Goal: Check status: Check status

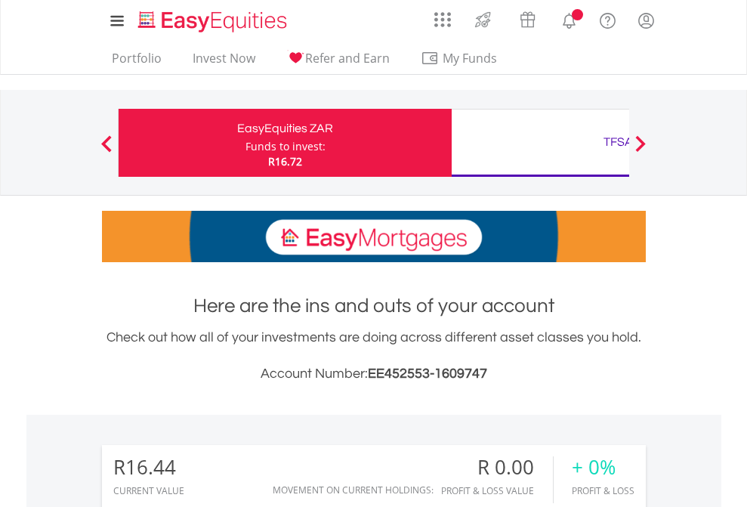
scroll to position [145, 237]
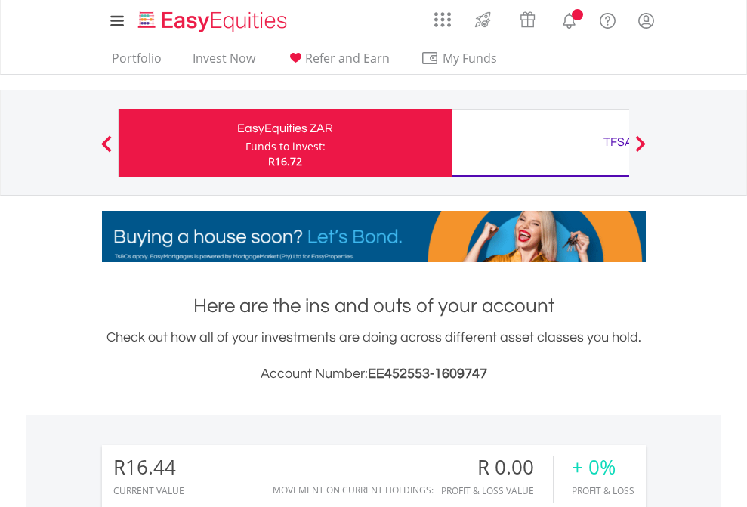
click at [245, 143] on div "Funds to invest:" at bounding box center [285, 146] width 80 height 15
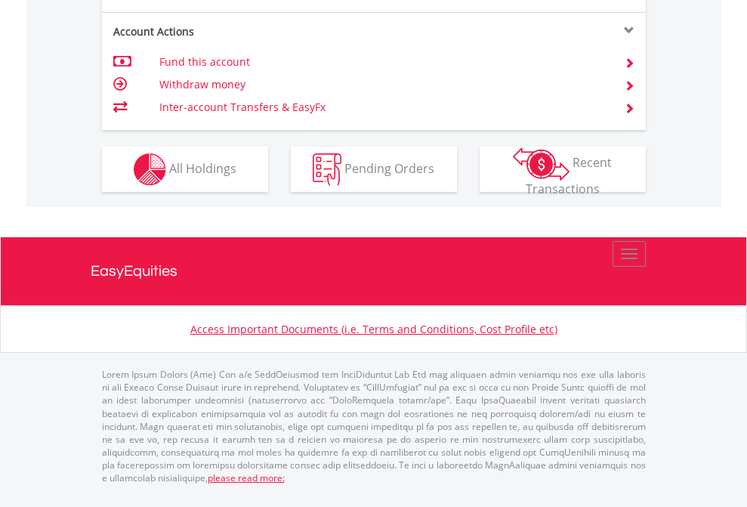
scroll to position [1417, 0]
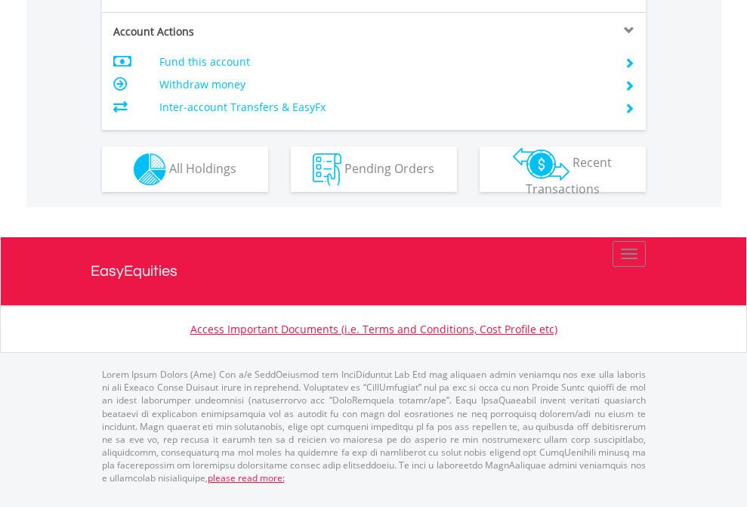
scroll to position [1417, 0]
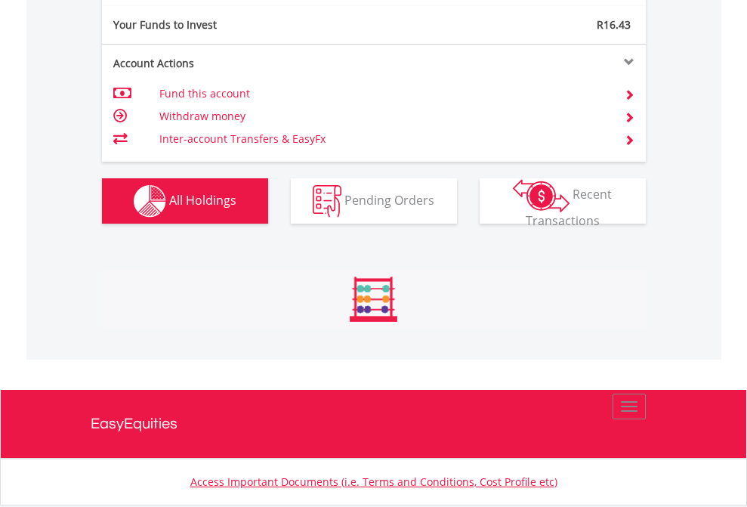
scroll to position [1500, 0]
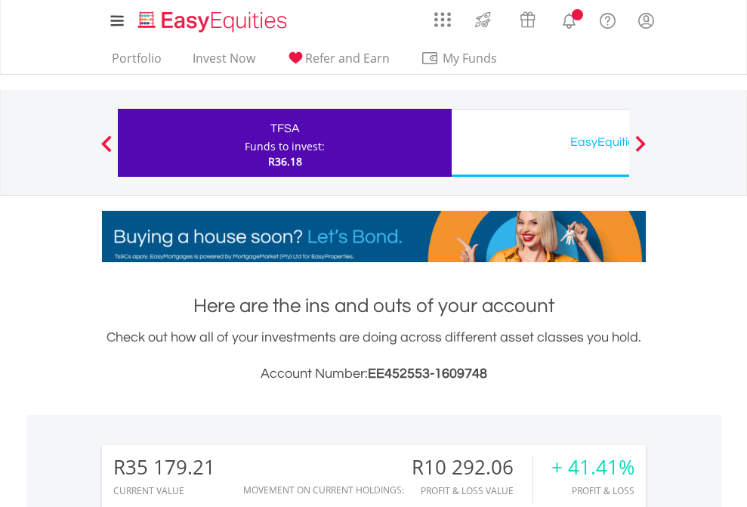
scroll to position [145, 237]
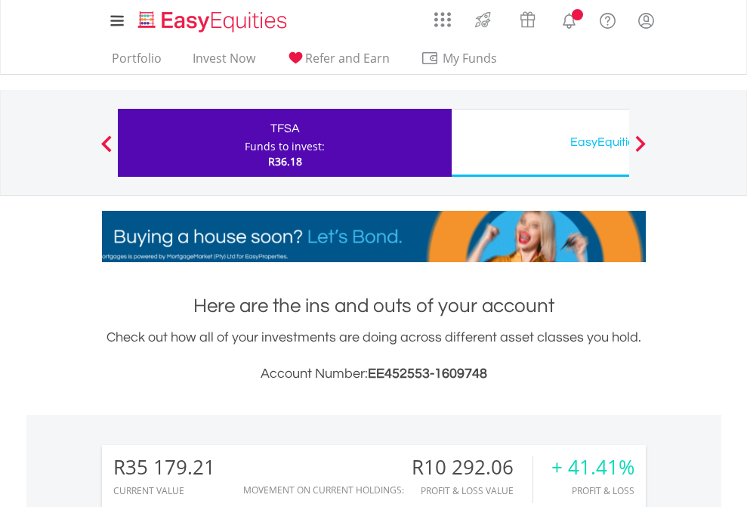
scroll to position [1158, 0]
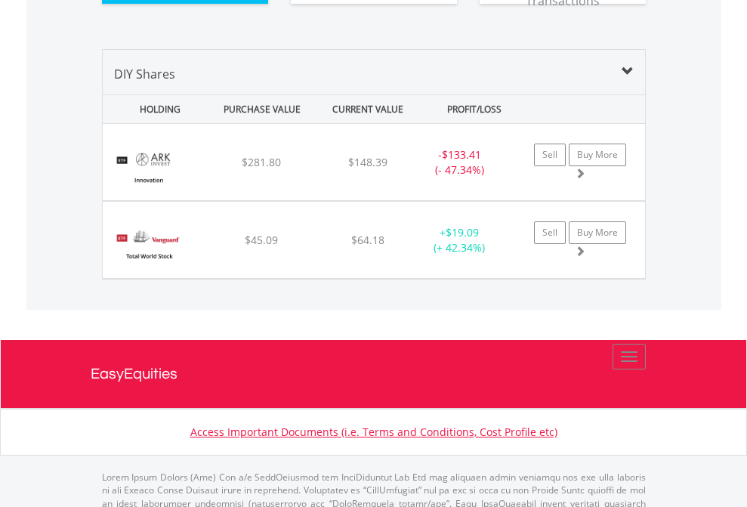
scroll to position [1679, 0]
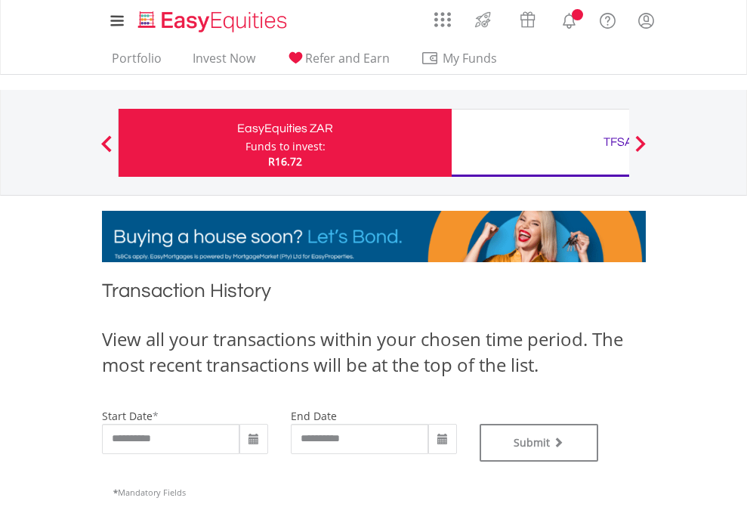
type input "**********"
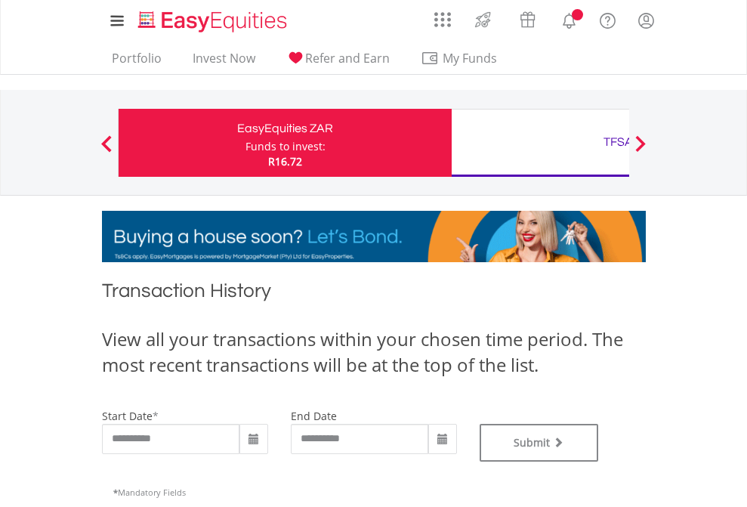
type input "**********"
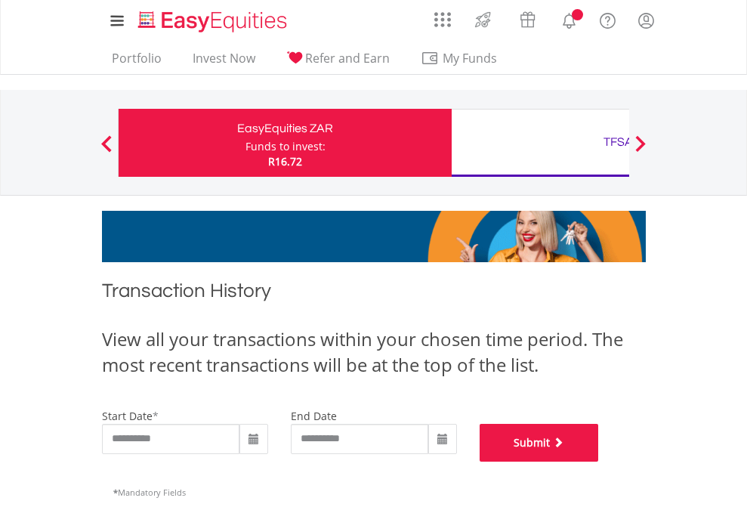
click at [599, 461] on button "Submit" at bounding box center [539, 443] width 119 height 38
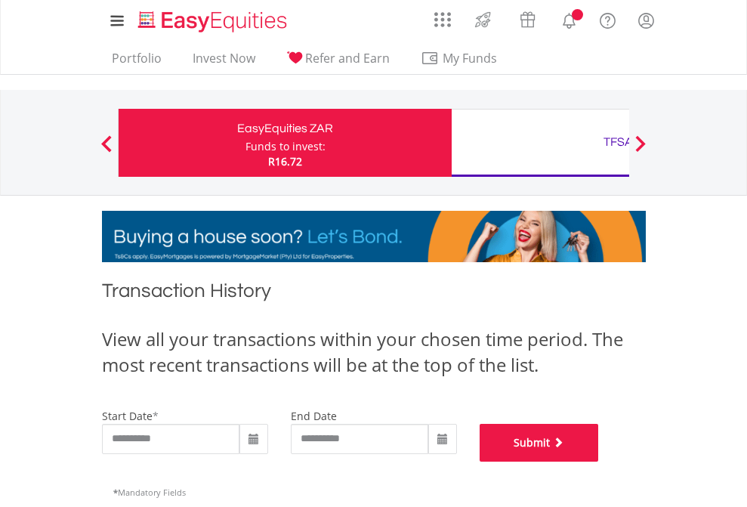
scroll to position [612, 0]
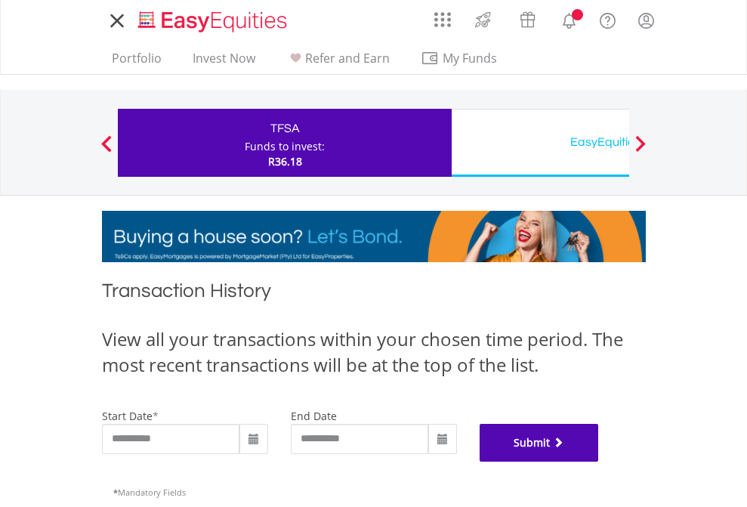
click at [599, 461] on button "Submit" at bounding box center [539, 443] width 119 height 38
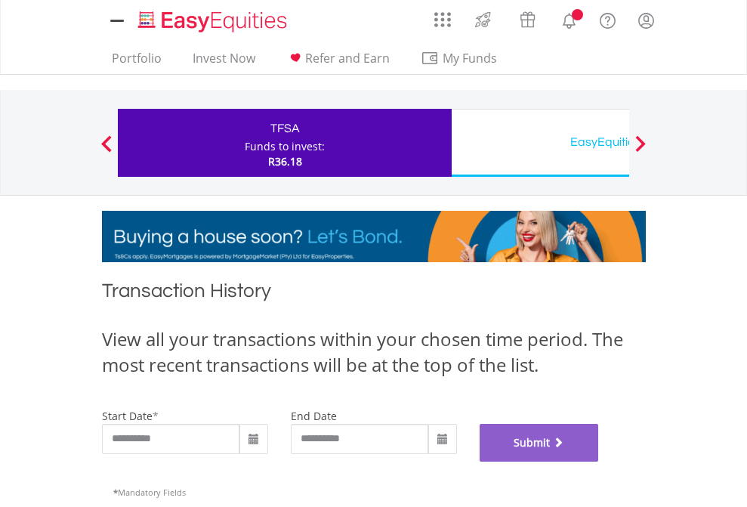
scroll to position [612, 0]
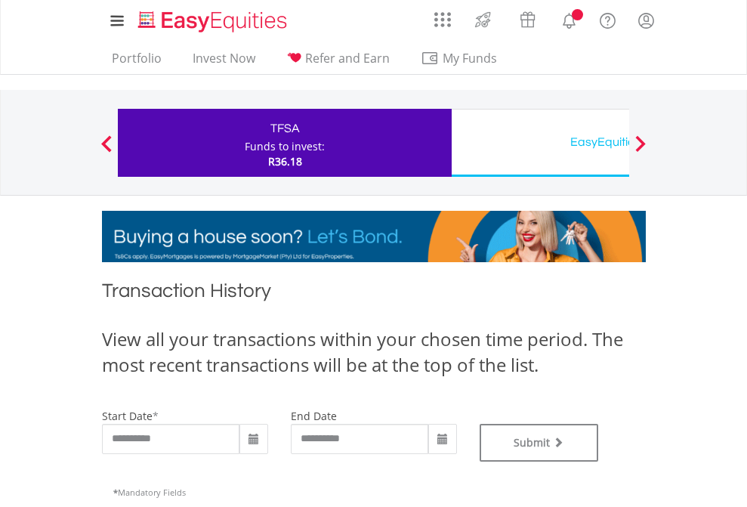
click at [540, 143] on div "EasyEquities USD" at bounding box center [618, 141] width 315 height 21
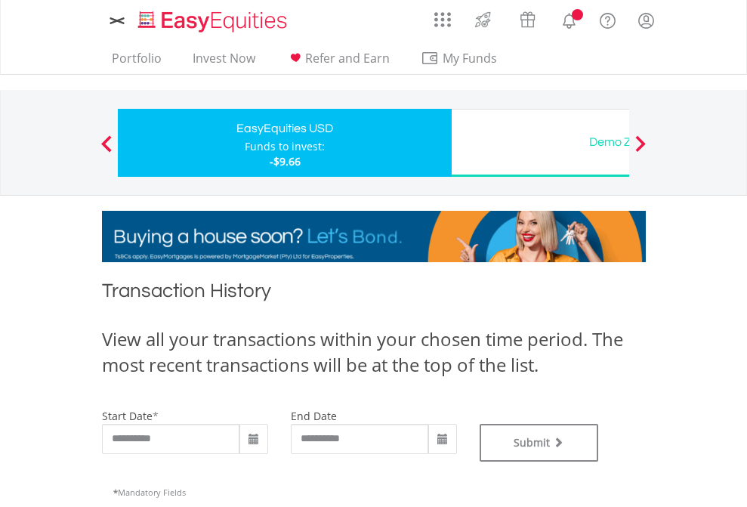
type input "**********"
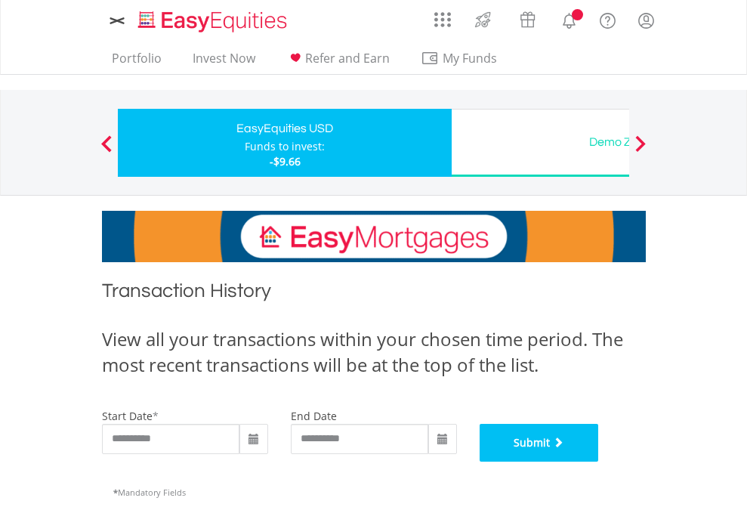
click at [599, 461] on button "Submit" at bounding box center [539, 443] width 119 height 38
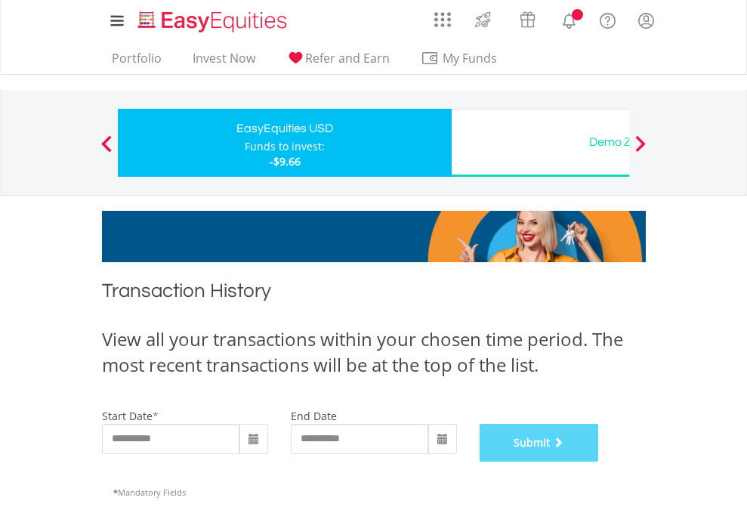
scroll to position [612, 0]
